Goal: Task Accomplishment & Management: Use online tool/utility

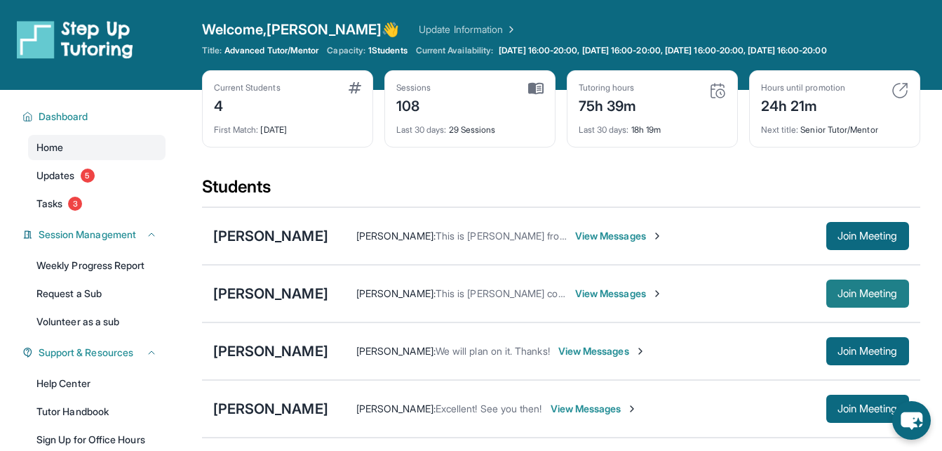
click at [855, 290] on span "Join Meeting" at bounding box center [868, 293] width 60 height 8
click at [828, 353] on button "Join Meeting" at bounding box center [868, 351] width 83 height 28
